Goal: Task Accomplishment & Management: Use online tool/utility

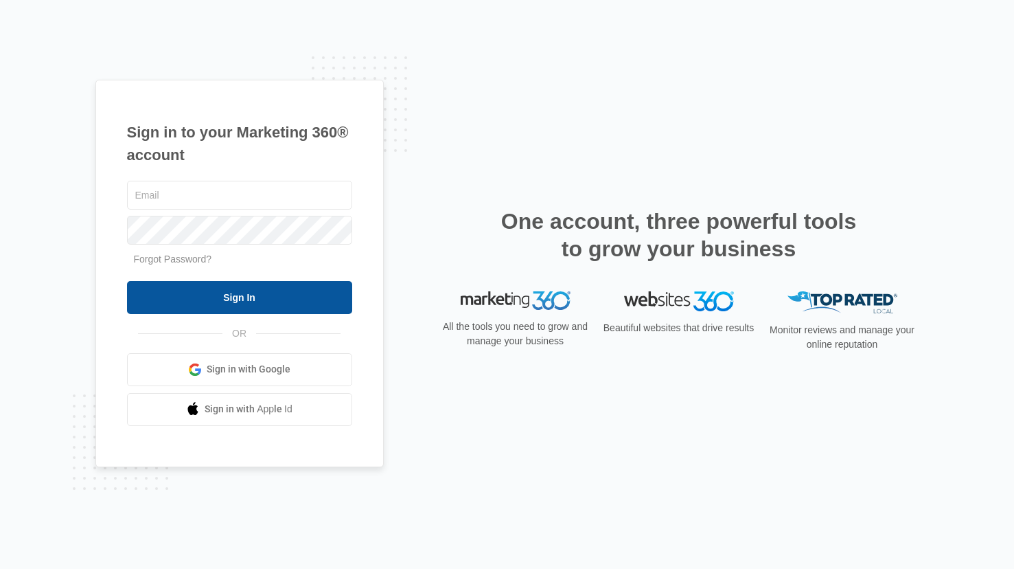
type input "[PERSON_NAME][EMAIL_ADDRESS][PERSON_NAME][DOMAIN_NAME]"
click at [202, 300] on input "Sign In" at bounding box center [239, 297] width 225 height 33
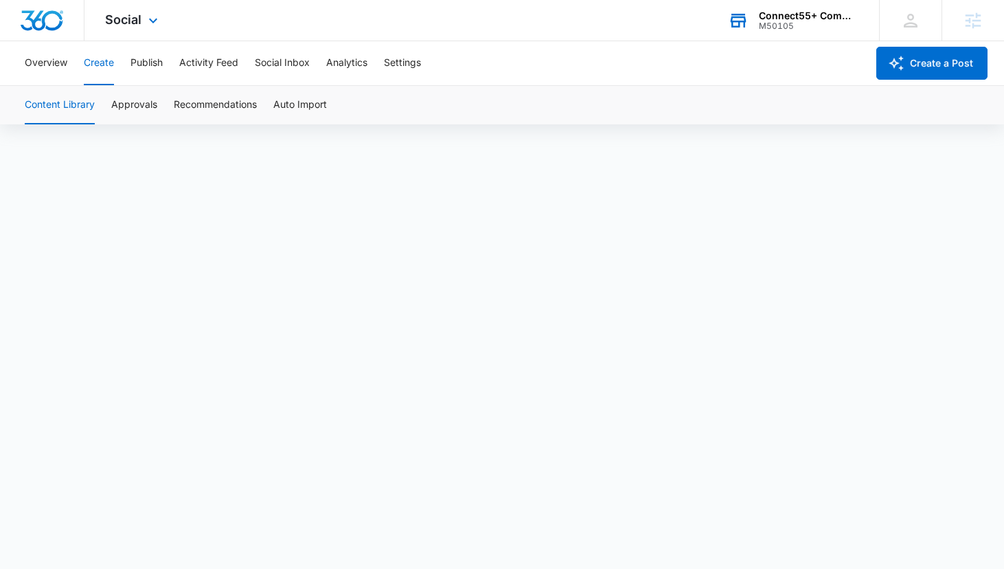
click at [781, 26] on div "M50105" at bounding box center [809, 26] width 100 height 10
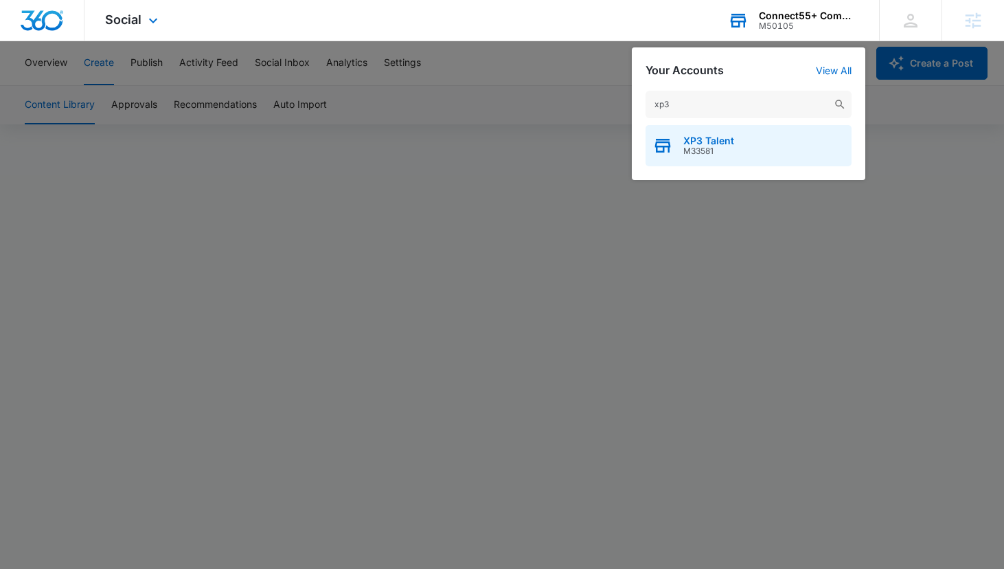
type input "xp3"
click at [720, 143] on span "XP3 Talent" at bounding box center [708, 140] width 51 height 11
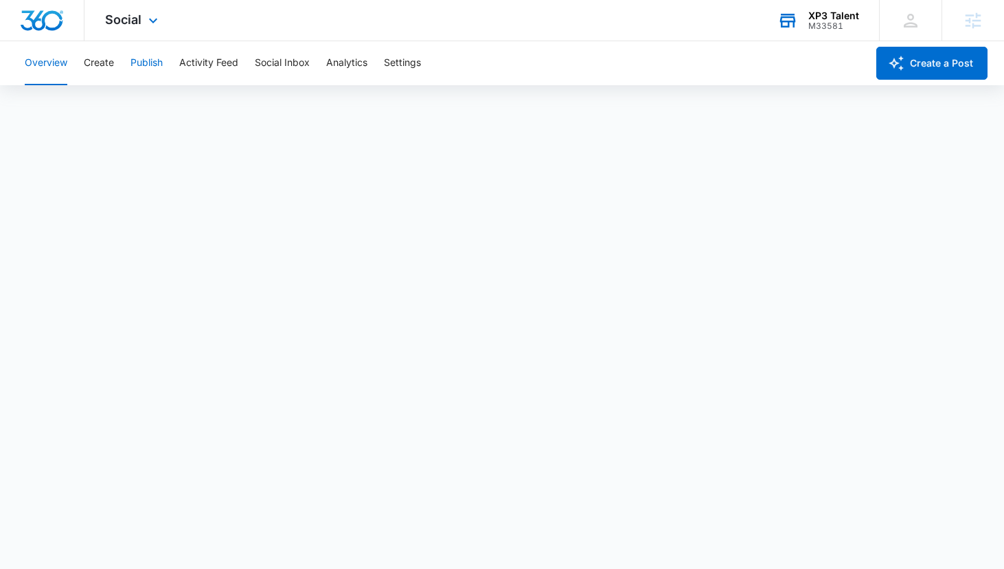
click at [139, 62] on button "Publish" at bounding box center [146, 63] width 32 height 44
click at [155, 59] on button "Publish" at bounding box center [146, 63] width 32 height 44
click at [164, 60] on div "Overview Create Publish Activity Feed Social Inbox Analytics Settings" at bounding box center [441, 63] width 850 height 44
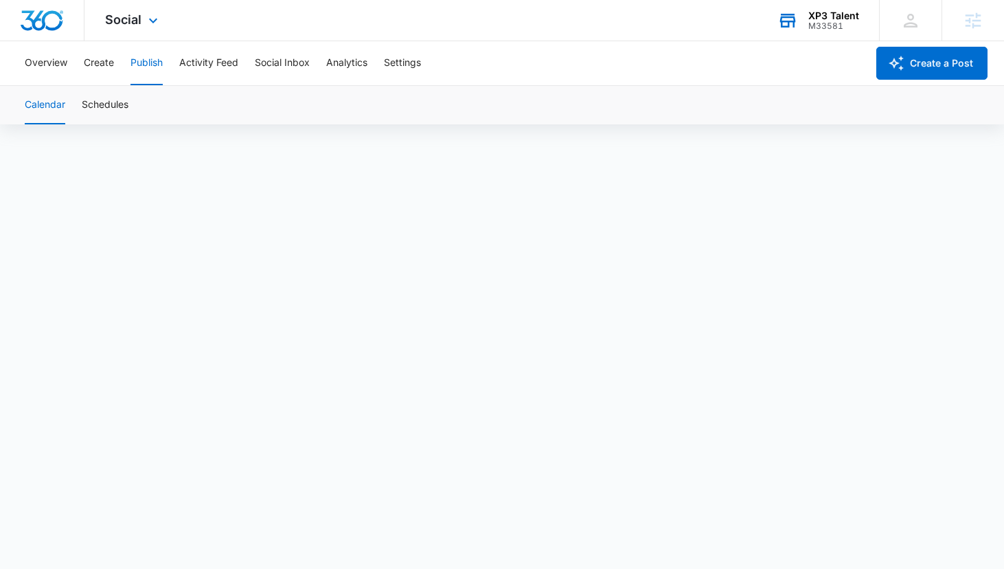
click at [160, 61] on button "Publish" at bounding box center [146, 63] width 32 height 44
click at [98, 58] on button "Create" at bounding box center [99, 63] width 30 height 44
click at [135, 60] on button "Publish" at bounding box center [146, 63] width 32 height 44
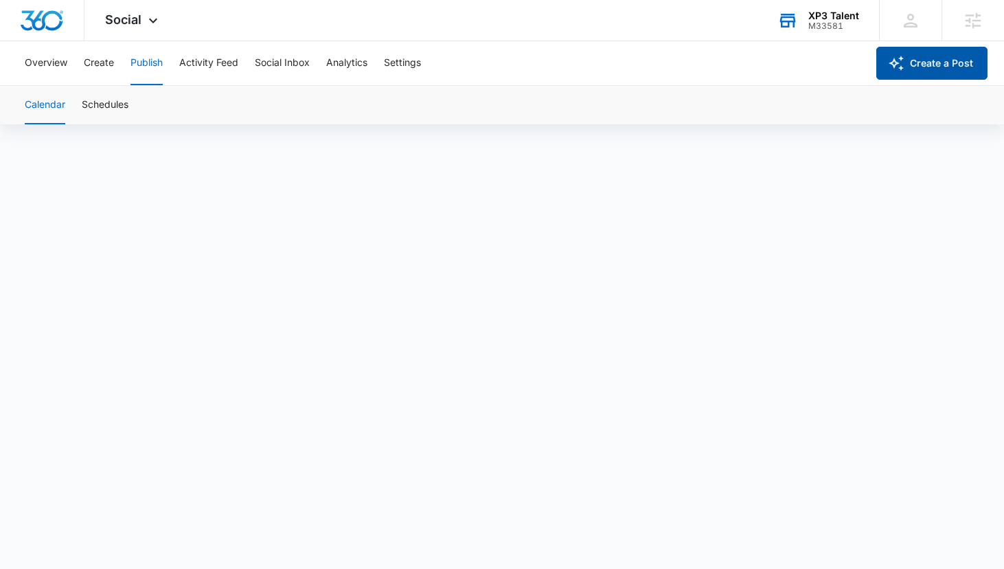
scroll to position [7, 0]
